Goal: Task Accomplishment & Management: Use online tool/utility

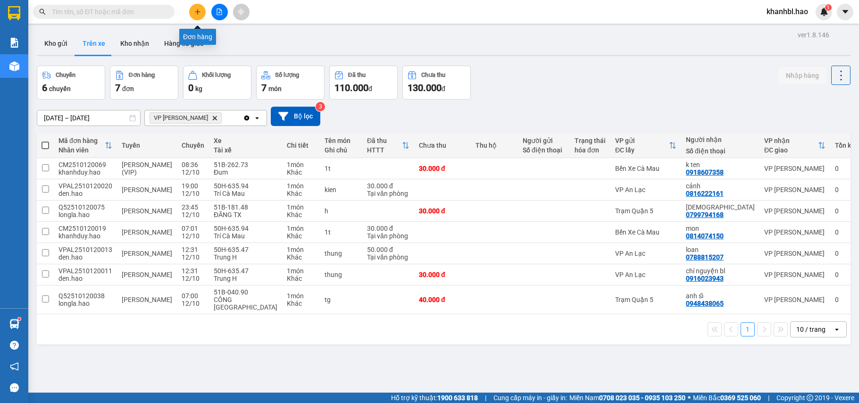
click at [202, 8] on button at bounding box center [197, 12] width 17 height 17
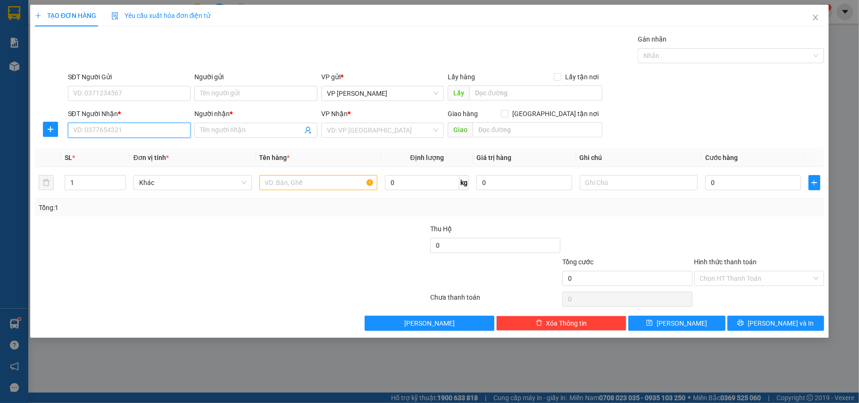
click at [161, 131] on input "SĐT Người Nhận *" at bounding box center [129, 130] width 123 height 15
click at [90, 150] on div "0384658735 - thủy" at bounding box center [130, 150] width 112 height 10
type input "0384658735"
type input "thủy"
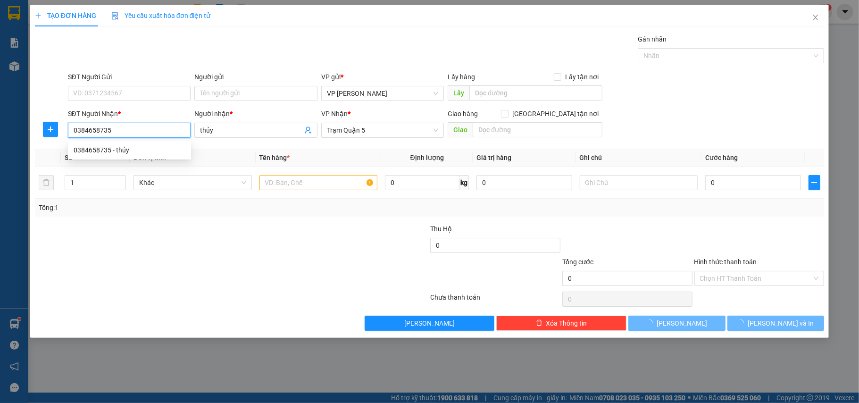
type input "30.000"
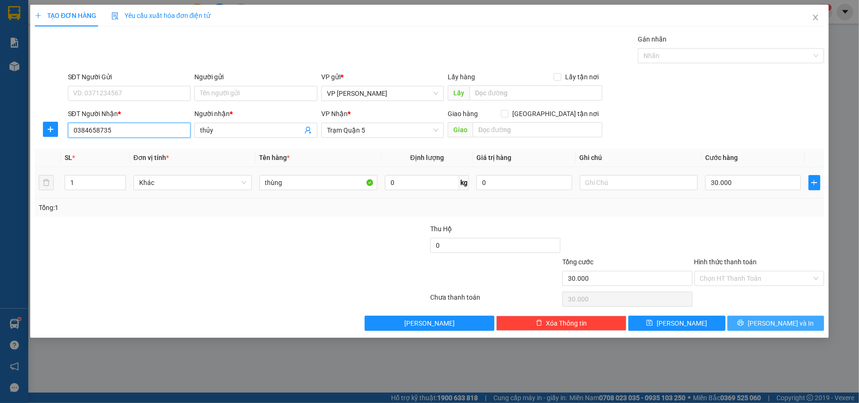
type input "0384658735"
click at [768, 327] on span "[PERSON_NAME] và In" at bounding box center [781, 323] width 66 height 10
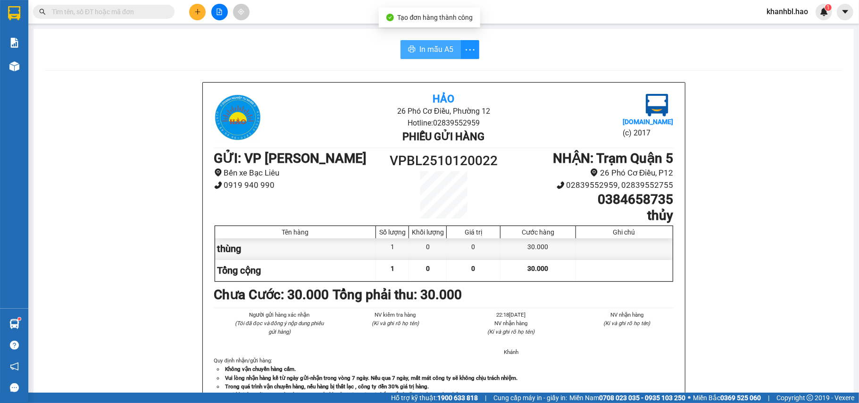
click at [444, 49] on span "In mẫu A5" at bounding box center [437, 49] width 34 height 12
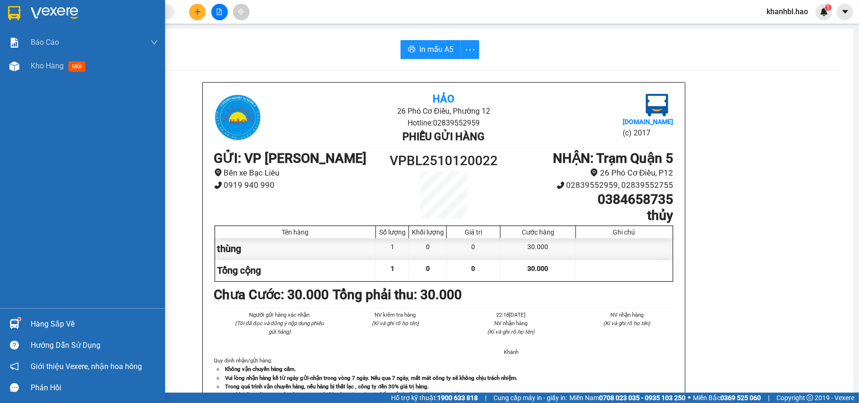
click at [23, 10] on div at bounding box center [82, 15] width 165 height 31
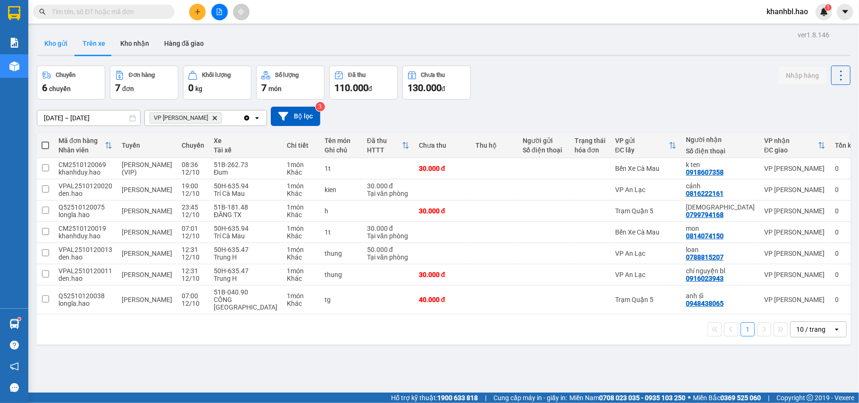
click at [57, 44] on button "Kho gửi" at bounding box center [56, 43] width 38 height 23
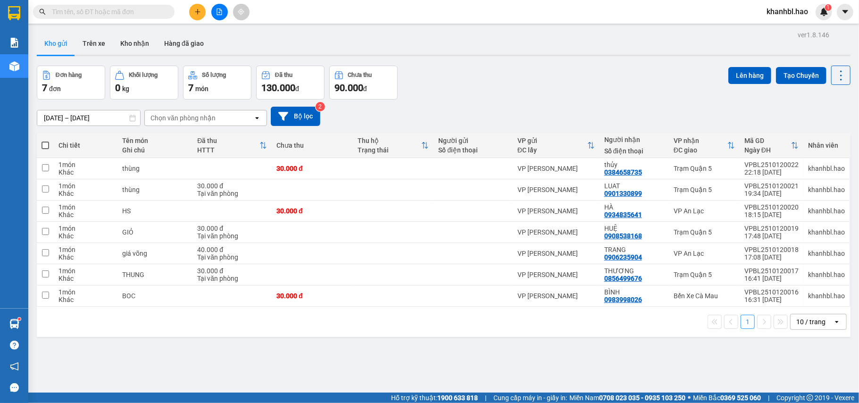
click at [44, 145] on span at bounding box center [46, 146] width 8 height 8
click at [45, 141] on input "checkbox" at bounding box center [45, 141] width 0 height 0
checkbox input "true"
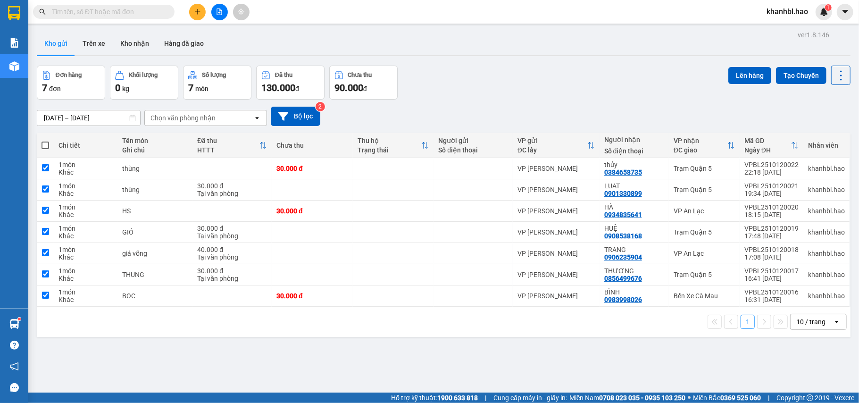
checkbox input "true"
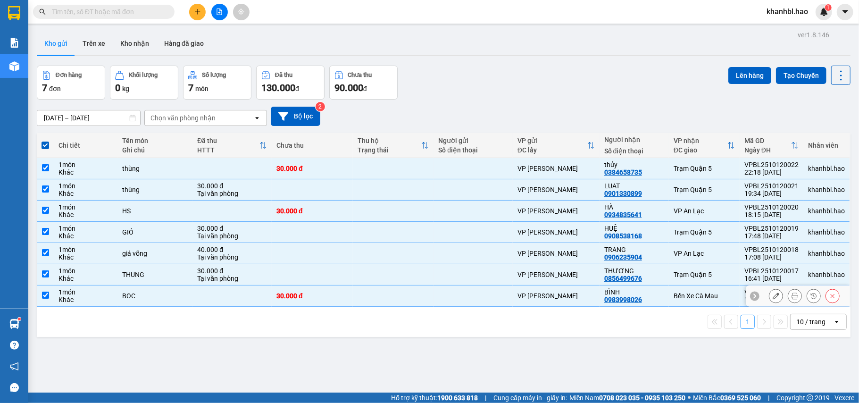
drag, startPoint x: 47, startPoint y: 299, endPoint x: 50, endPoint y: 291, distance: 8.5
click at [47, 298] on input "checkbox" at bounding box center [45, 295] width 7 height 7
checkbox input "false"
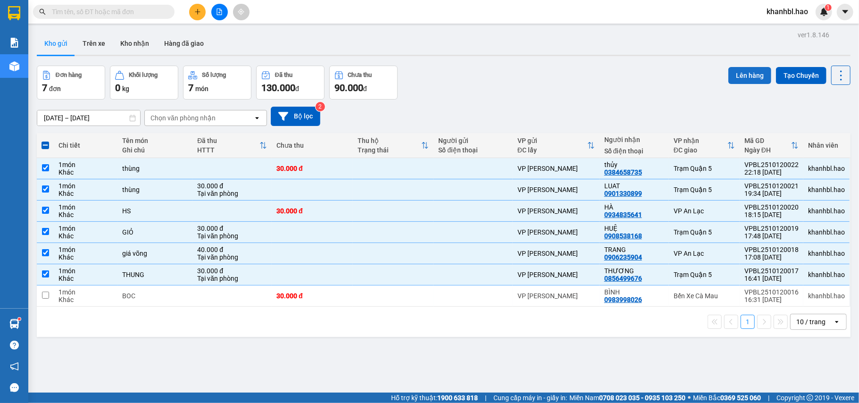
click at [744, 74] on button "Lên hàng" at bounding box center [750, 75] width 43 height 17
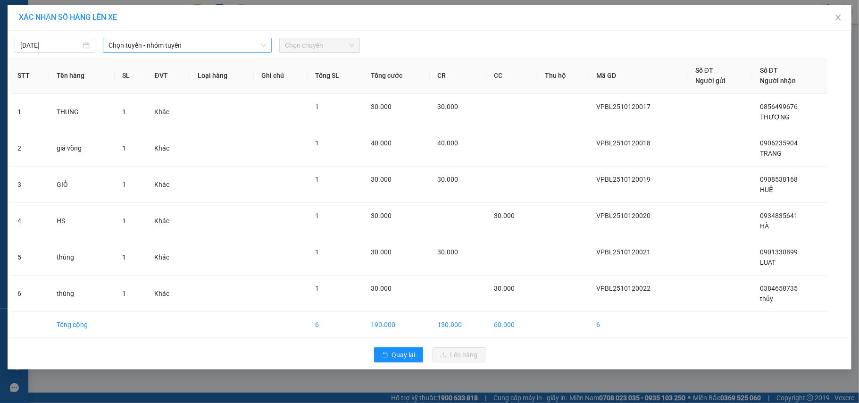
click at [155, 41] on span "Chọn tuyến - nhóm tuyến" at bounding box center [188, 45] width 158 height 14
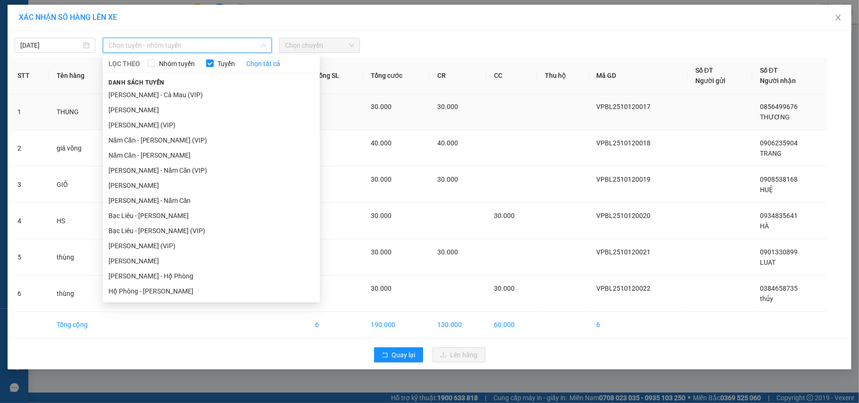
click at [140, 108] on li "[PERSON_NAME]" at bounding box center [211, 109] width 217 height 15
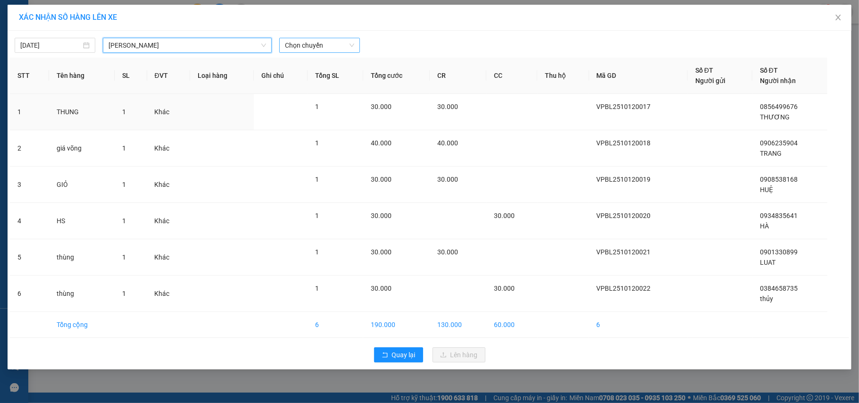
click at [334, 43] on span "Chọn chuyến" at bounding box center [319, 45] width 69 height 14
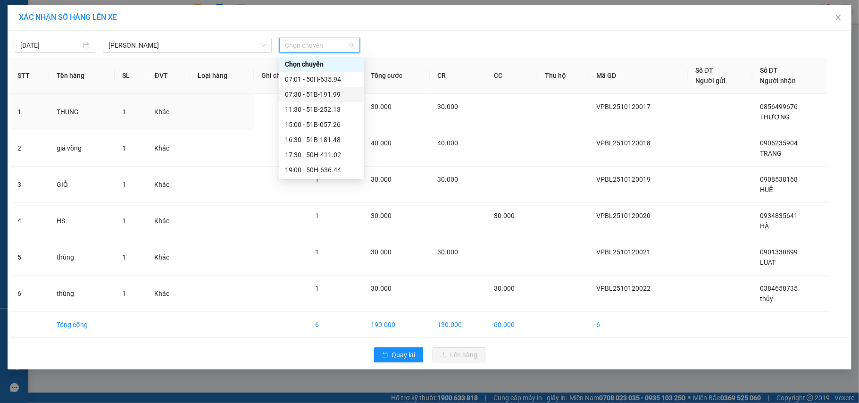
click at [321, 95] on div "07:30 - 51B-191.99" at bounding box center [322, 94] width 74 height 10
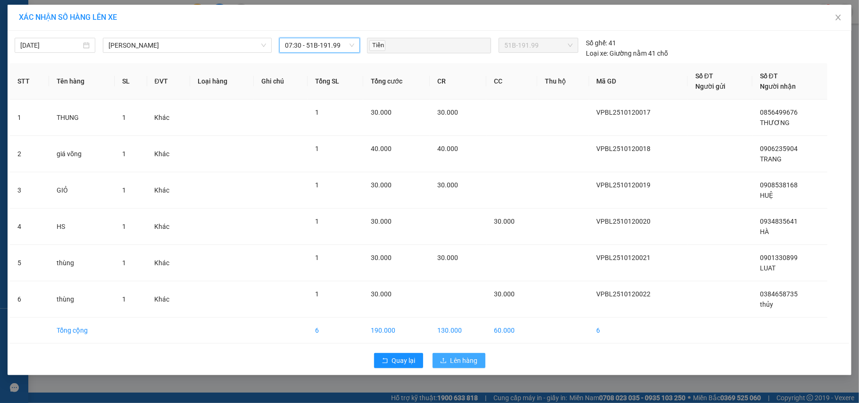
drag, startPoint x: 463, startPoint y: 370, endPoint x: 463, endPoint y: 363, distance: 6.6
click at [463, 366] on div "Quay lại Lên hàng" at bounding box center [430, 360] width 840 height 25
click at [463, 357] on span "Lên hàng" at bounding box center [464, 360] width 27 height 10
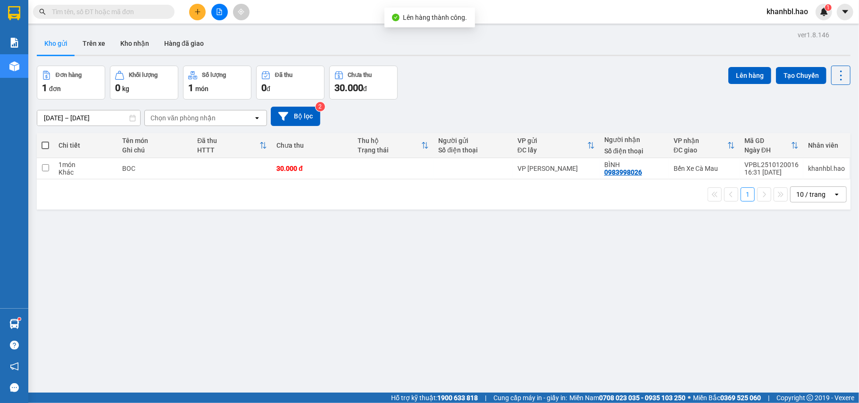
click at [46, 148] on span at bounding box center [46, 146] width 8 height 8
click at [45, 141] on input "checkbox" at bounding box center [45, 141] width 0 height 0
checkbox input "true"
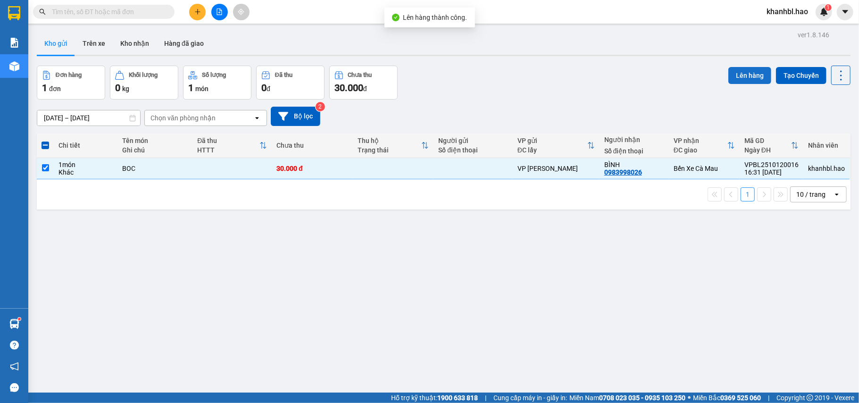
click at [753, 72] on button "Lên hàng" at bounding box center [750, 75] width 43 height 17
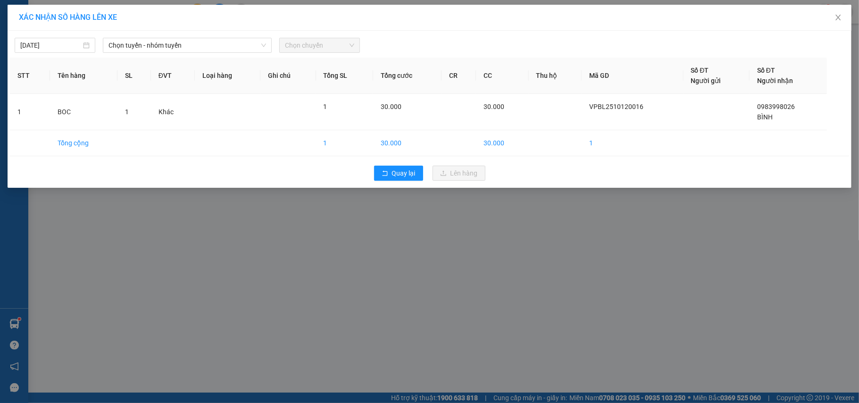
click at [159, 34] on div "[DATE] Chọn tuyến - nhóm tuyến Chọn chuyến" at bounding box center [430, 43] width 840 height 20
click at [132, 44] on span "Chọn tuyến - nhóm tuyến" at bounding box center [188, 45] width 158 height 14
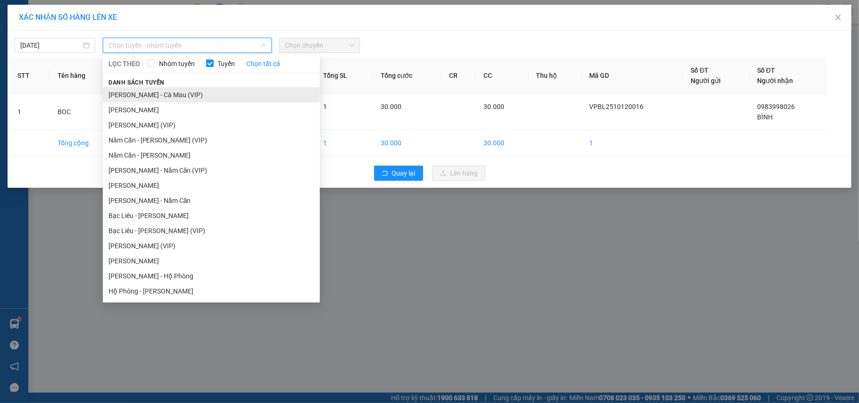
drag, startPoint x: 135, startPoint y: 99, endPoint x: 141, endPoint y: 92, distance: 9.7
click at [135, 99] on li "[PERSON_NAME] - Cà Mau (VIP)" at bounding box center [211, 94] width 217 height 15
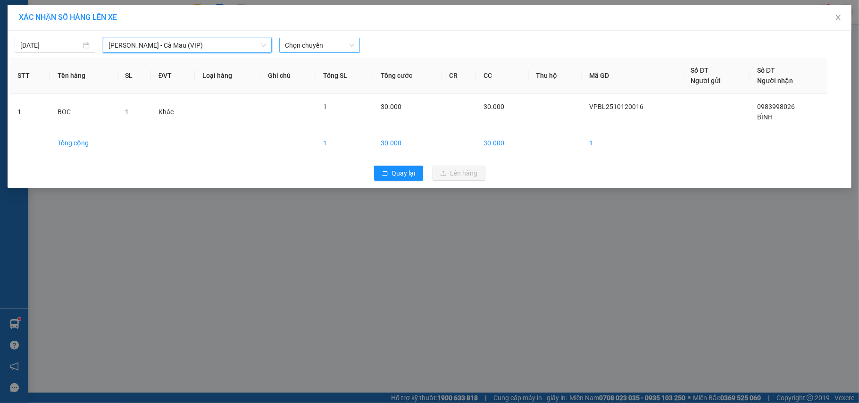
click at [306, 49] on span "Chọn chuyến" at bounding box center [319, 45] width 69 height 14
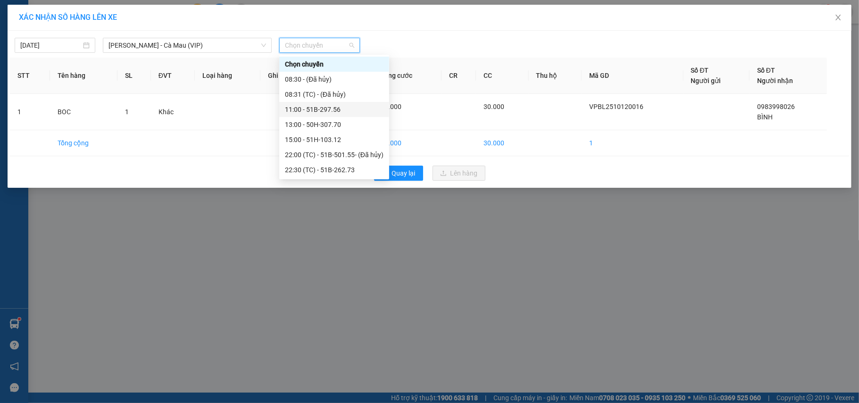
click at [329, 110] on div "11:00 - 51B-297.56" at bounding box center [334, 109] width 99 height 10
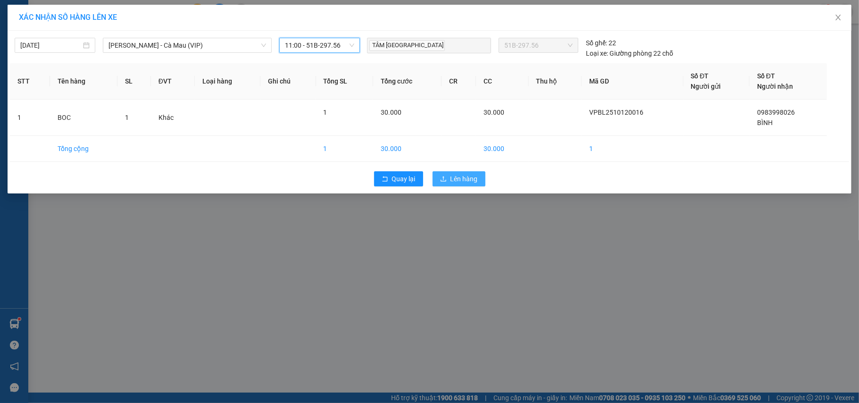
click at [484, 184] on button "Lên hàng" at bounding box center [459, 178] width 53 height 15
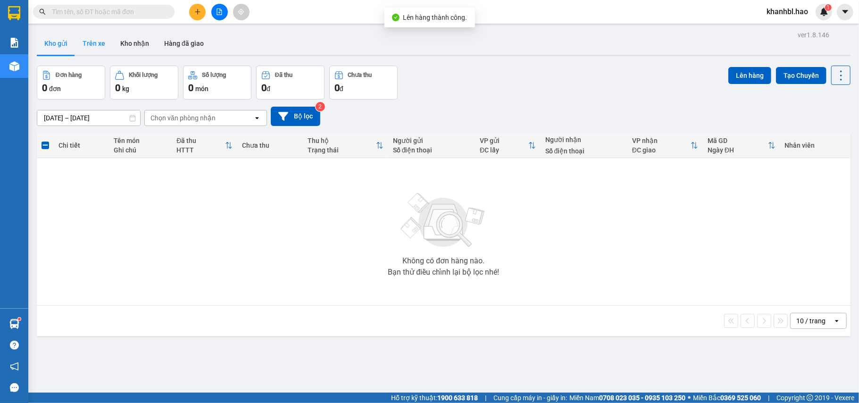
click at [92, 41] on button "Trên xe" at bounding box center [94, 43] width 38 height 23
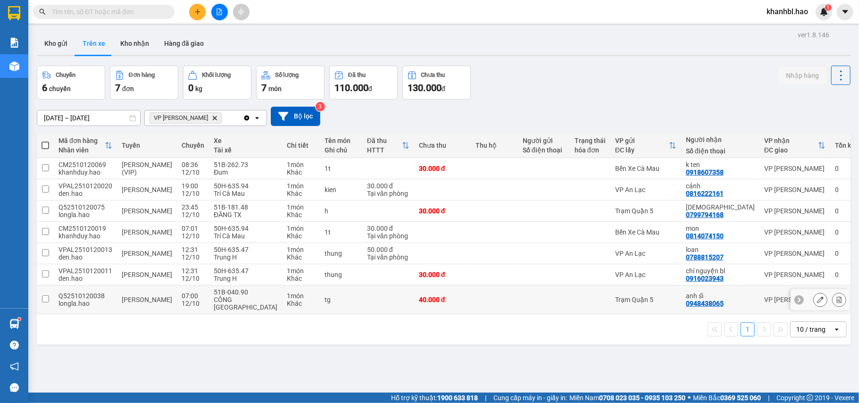
click at [44, 303] on input "checkbox" at bounding box center [45, 298] width 7 height 7
checkbox input "true"
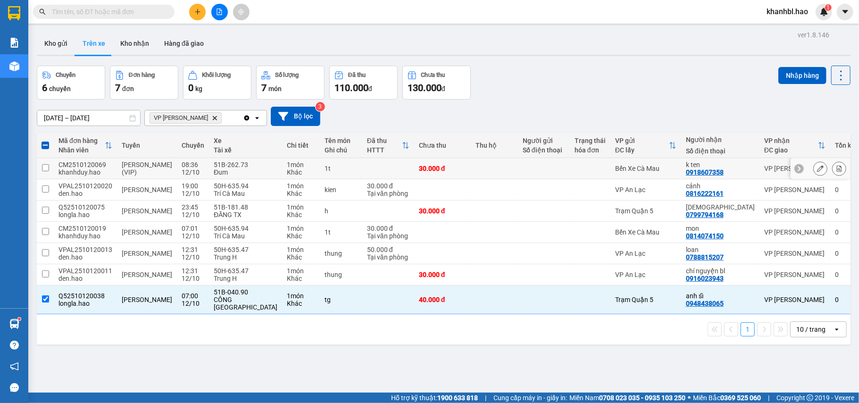
click at [42, 170] on input "checkbox" at bounding box center [45, 167] width 7 height 7
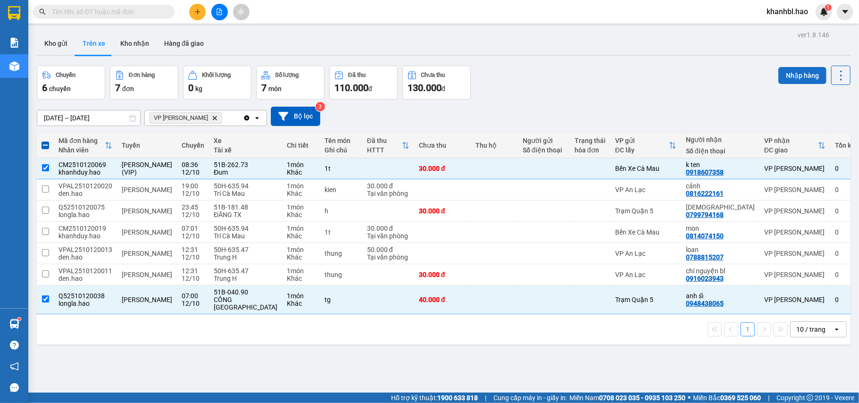
click at [779, 80] on button "Nhập hàng" at bounding box center [803, 75] width 48 height 17
checkbox input "false"
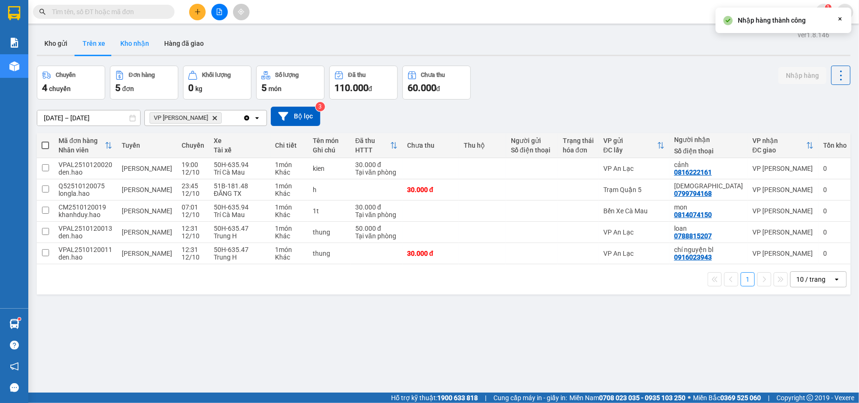
click at [135, 44] on button "Kho nhận" at bounding box center [135, 43] width 44 height 23
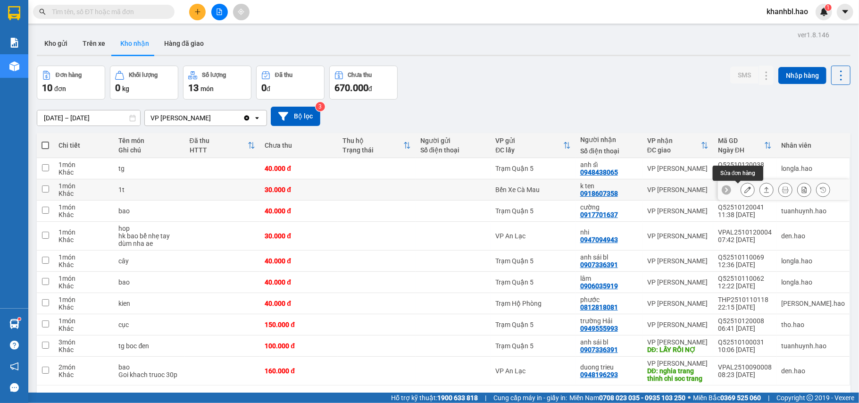
click at [745, 191] on icon at bounding box center [748, 189] width 7 height 7
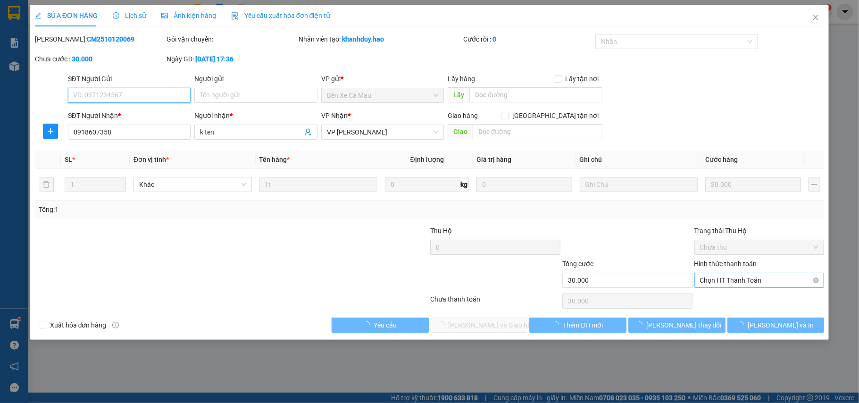
click at [741, 280] on span "Chọn HT Thanh Toán" at bounding box center [759, 280] width 119 height 14
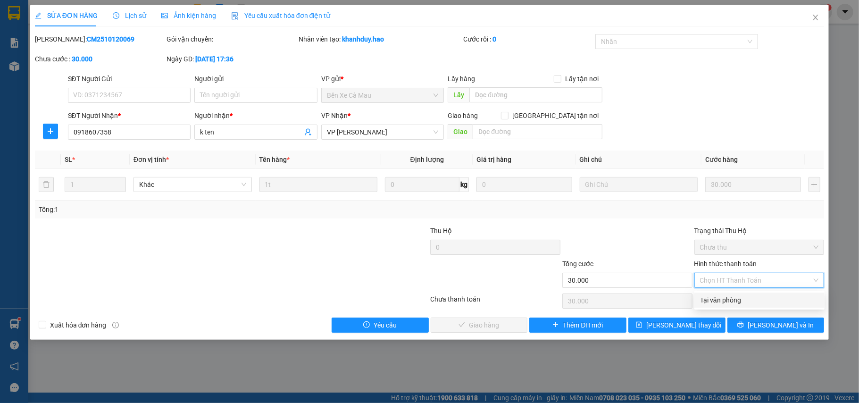
click at [733, 297] on div "Tại văn phòng" at bounding box center [759, 300] width 119 height 10
type input "0"
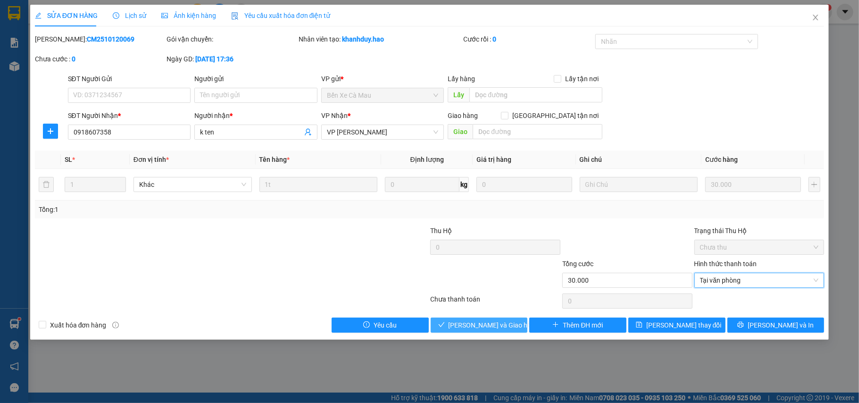
click at [507, 323] on span "[PERSON_NAME] và Giao hàng" at bounding box center [494, 325] width 91 height 10
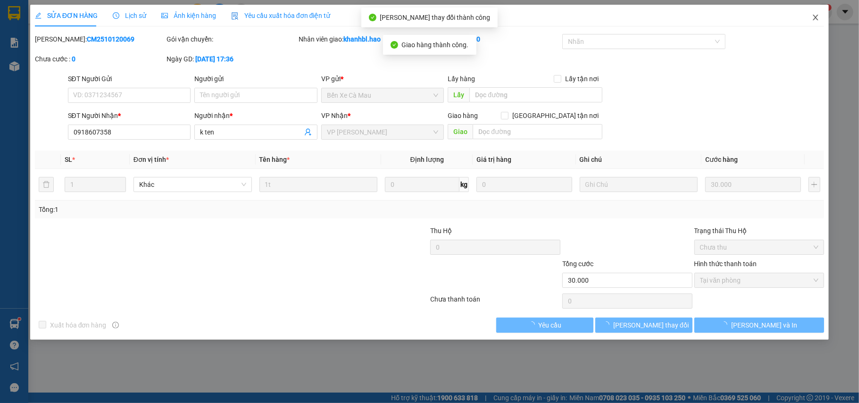
click at [816, 15] on icon "close" at bounding box center [816, 18] width 8 height 8
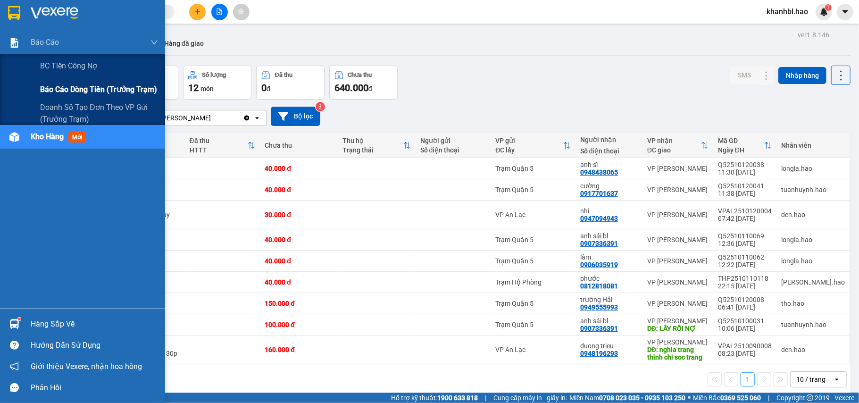
click at [70, 86] on span "Báo cáo dòng tiền (trưởng trạm)" at bounding box center [98, 90] width 117 height 12
